Goal: Browse casually

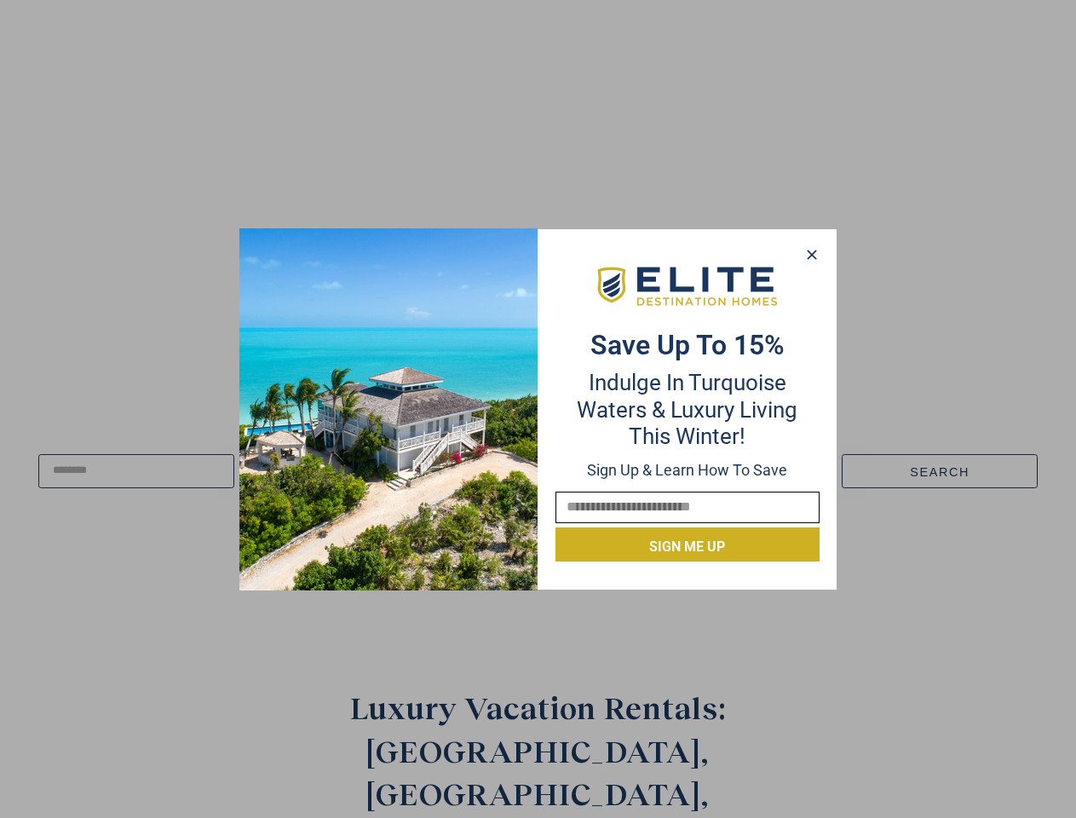
click at [538, 409] on div "Save up to 15% Indulge in Turquoise Waters & Luxury Living this winter! Sign up…" at bounding box center [687, 408] width 298 height 305
click at [811, 255] on icon at bounding box center [810, 254] width 9 height 9
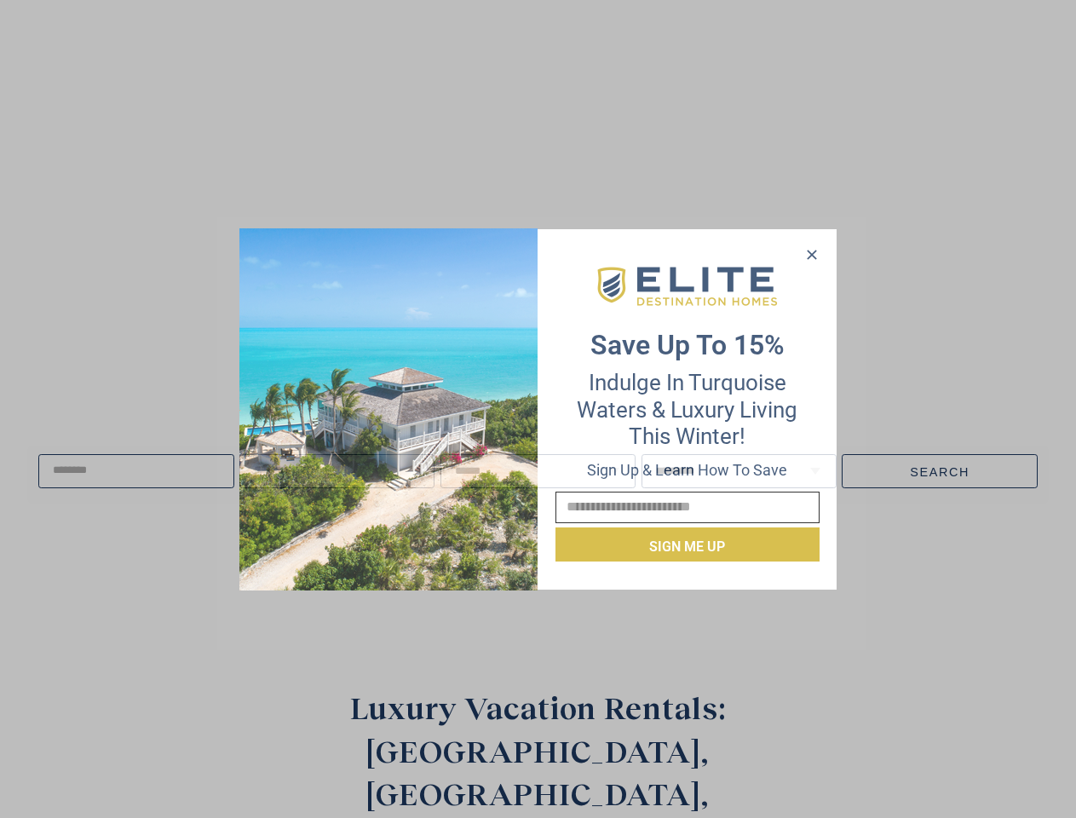
click at [812, 255] on icon at bounding box center [810, 254] width 9 height 9
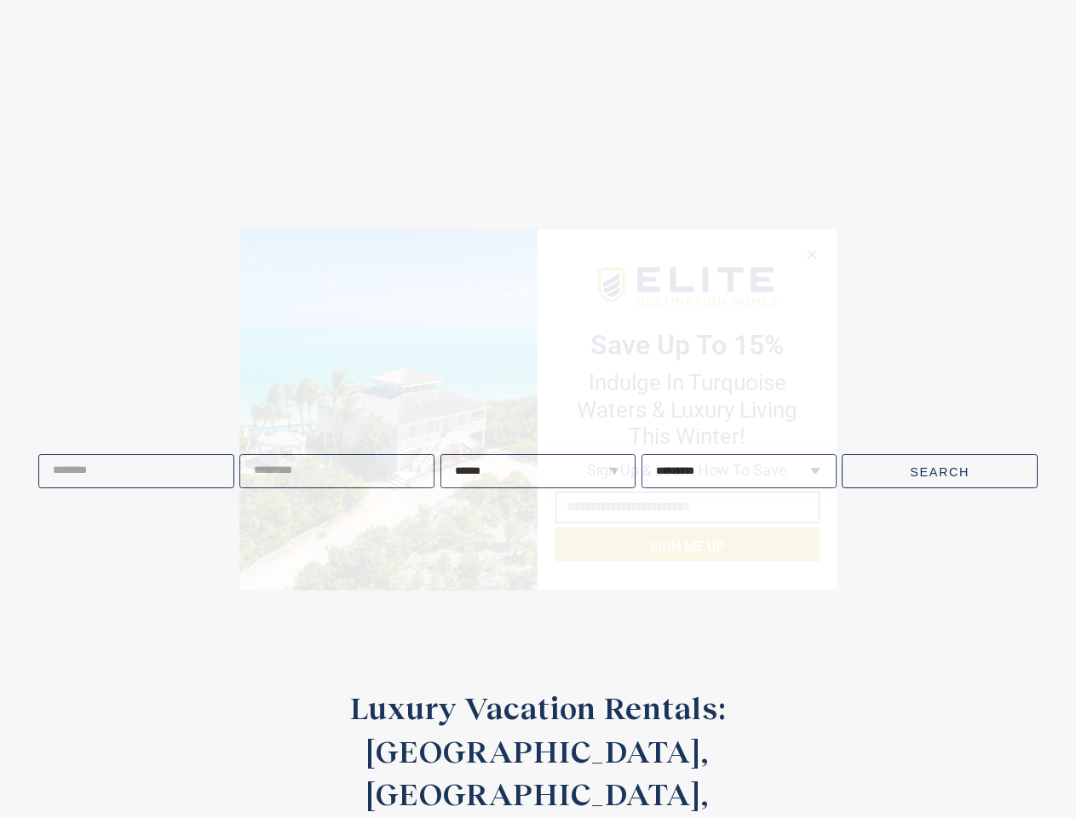
click at [811, 254] on video at bounding box center [538, 311] width 1245 height 622
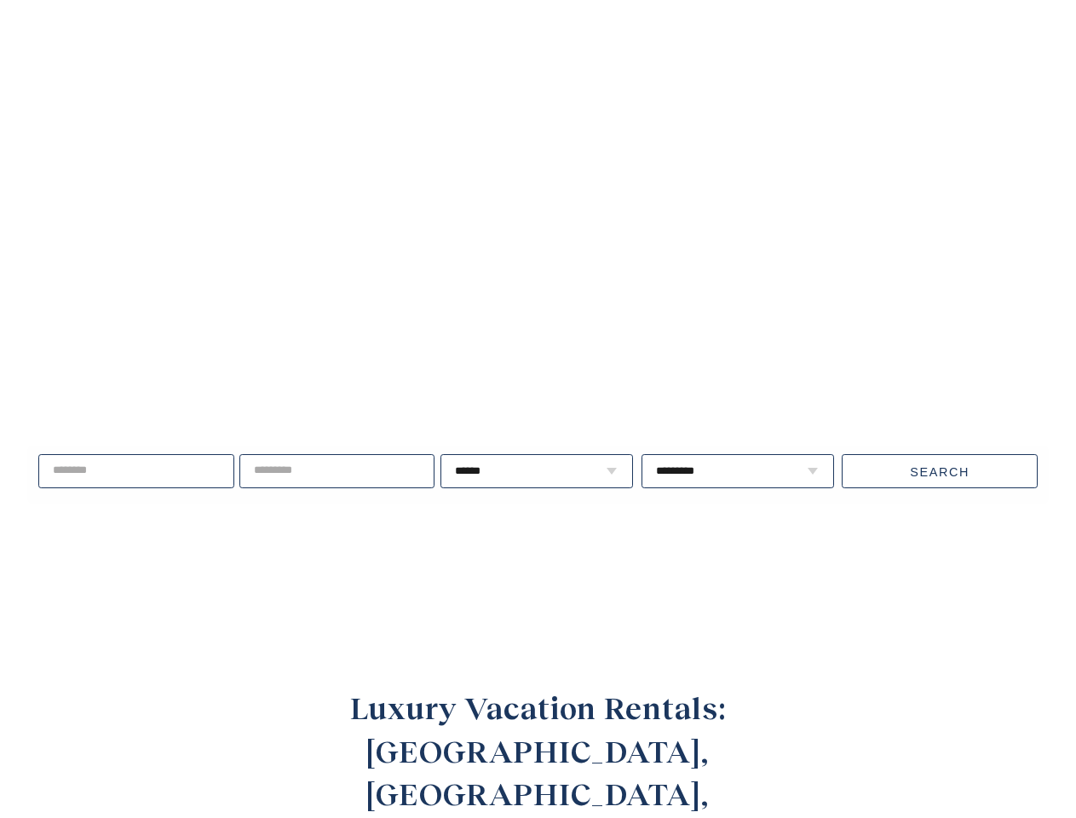
click at [388, 409] on span "Live well, travel often." at bounding box center [223, 408] width 374 height 43
click at [687, 286] on video at bounding box center [538, 311] width 1245 height 622
click at [687, 545] on div "Live well, travel often. ****** * * * * * * * * * ** ** ** ** ** ** **" at bounding box center [538, 471] width 1076 height 219
